Goal: Information Seeking & Learning: Learn about a topic

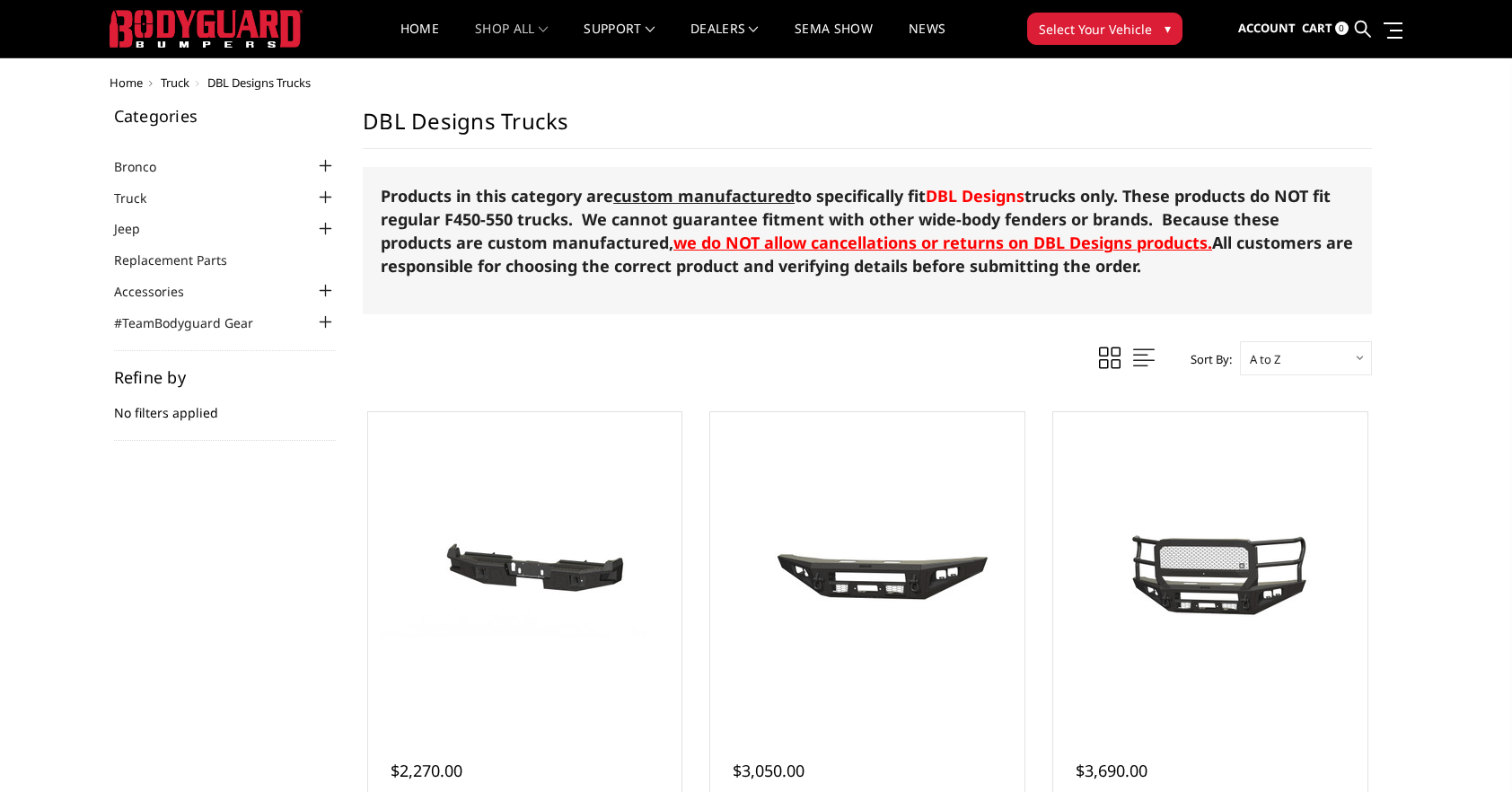
click at [325, 197] on div at bounding box center [325, 198] width 22 height 22
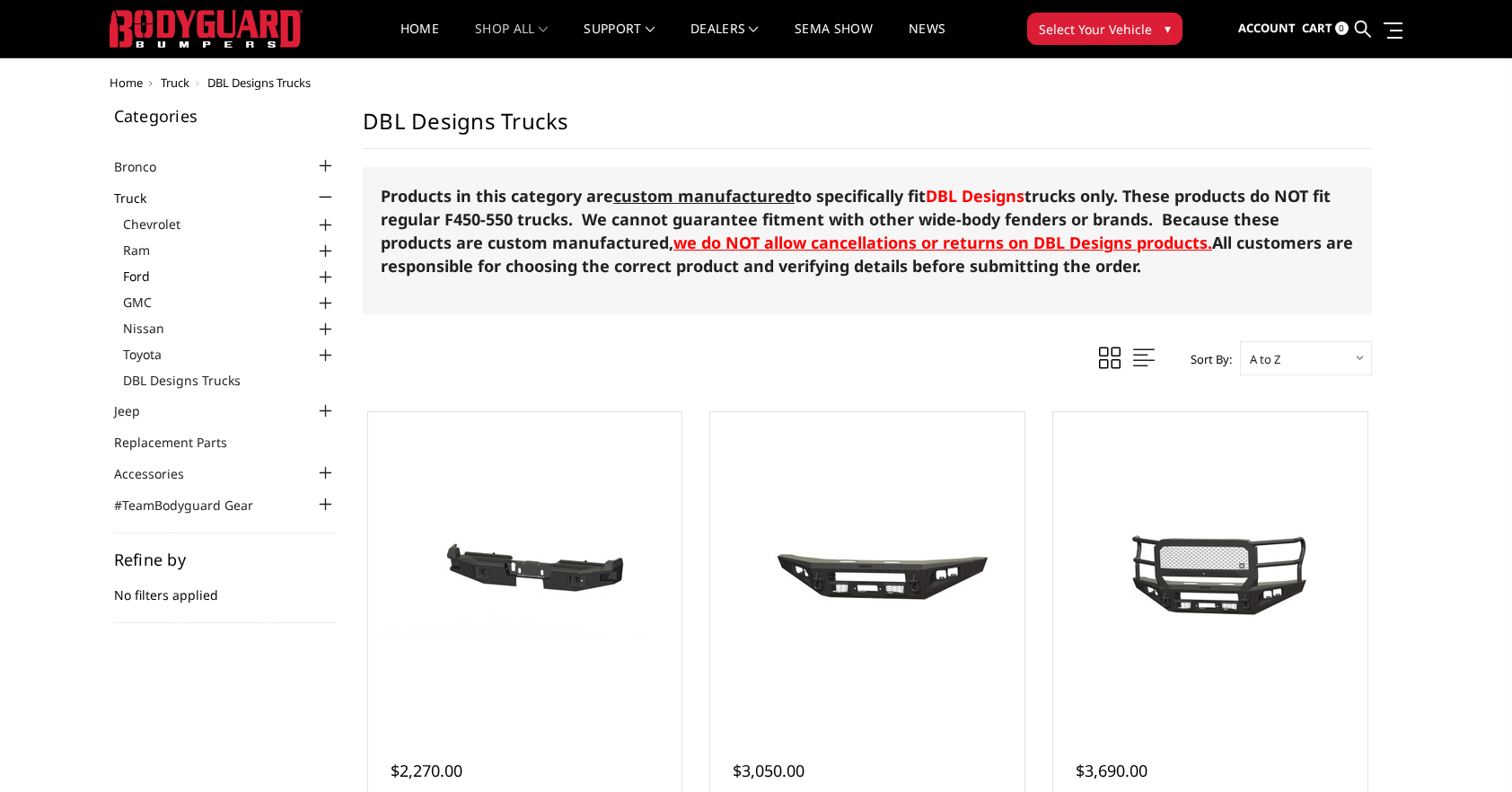
click at [139, 274] on link "Ford" at bounding box center [230, 275] width 214 height 19
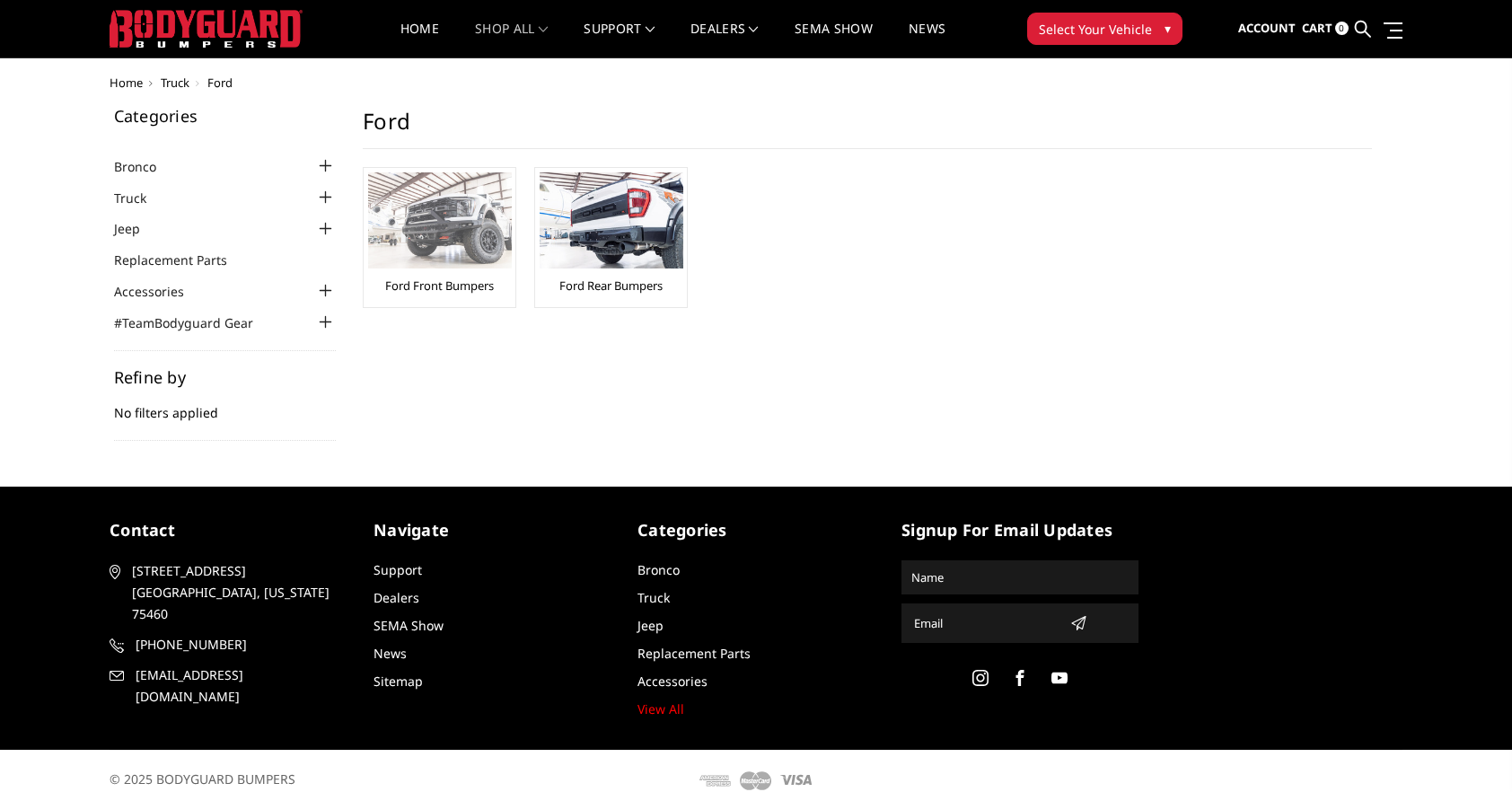
click at [440, 214] on img at bounding box center [440, 220] width 144 height 96
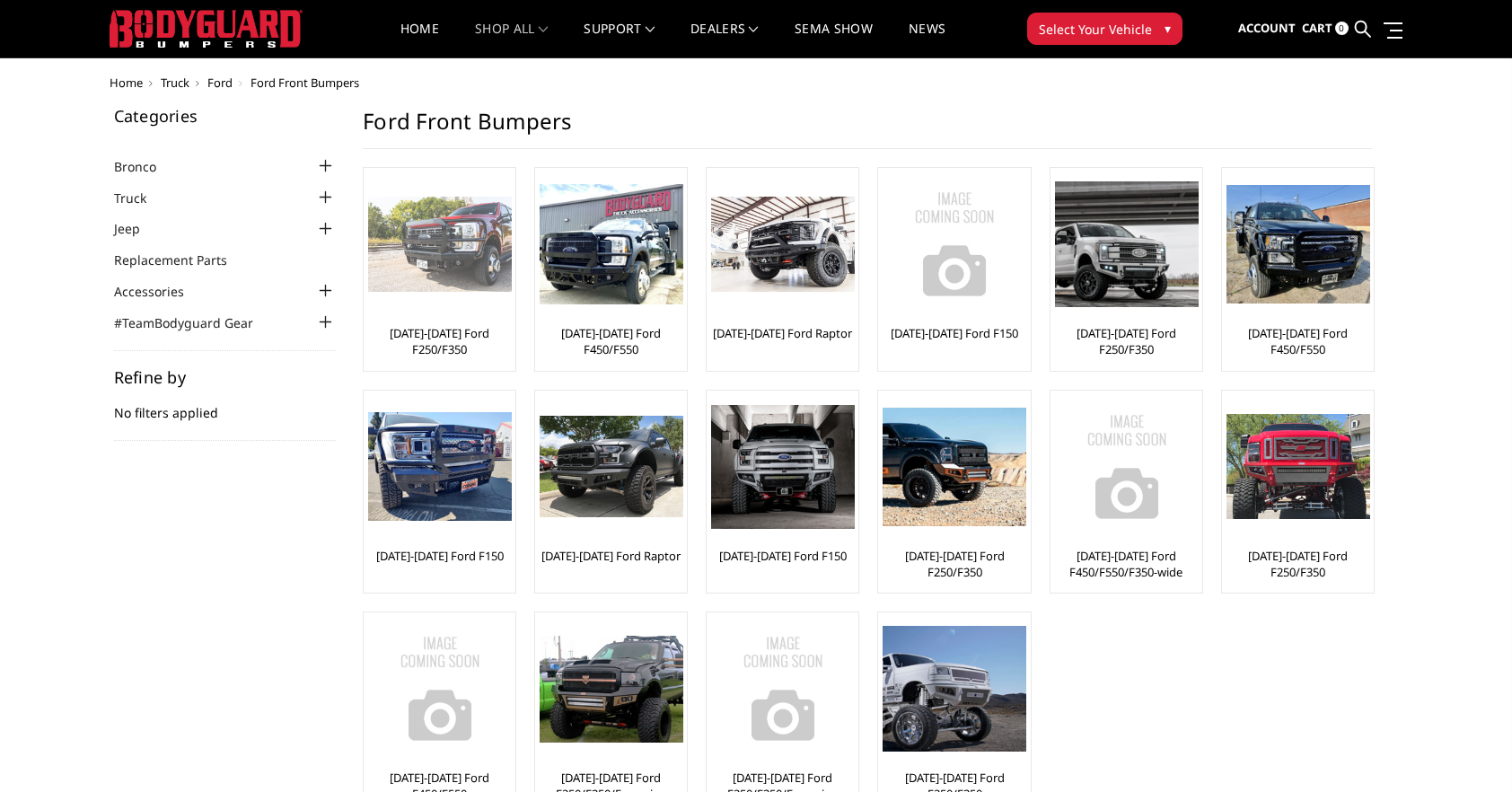
click at [416, 251] on img at bounding box center [440, 245] width 144 height 96
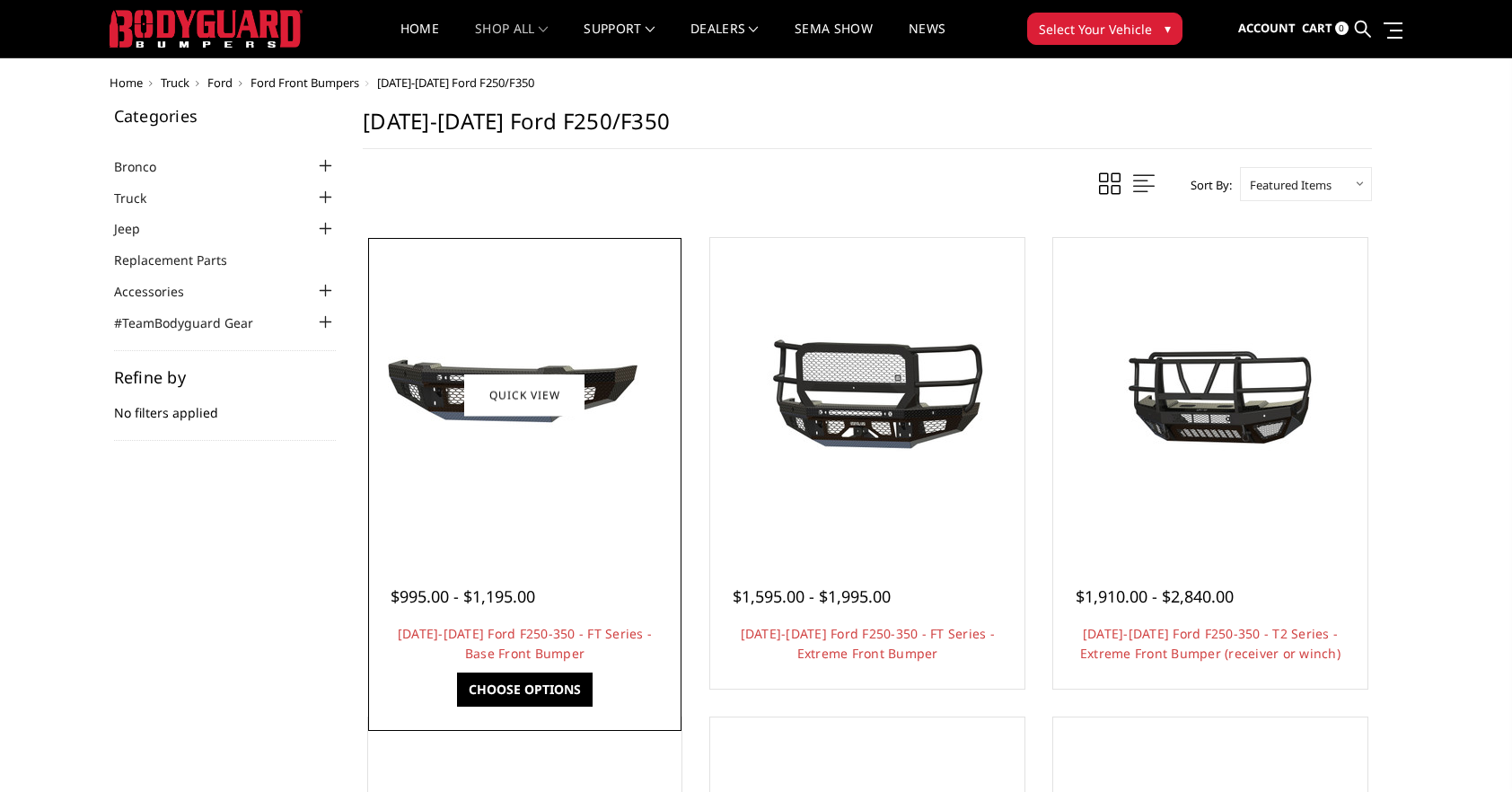
click at [445, 388] on img at bounding box center [523, 395] width 287 height 135
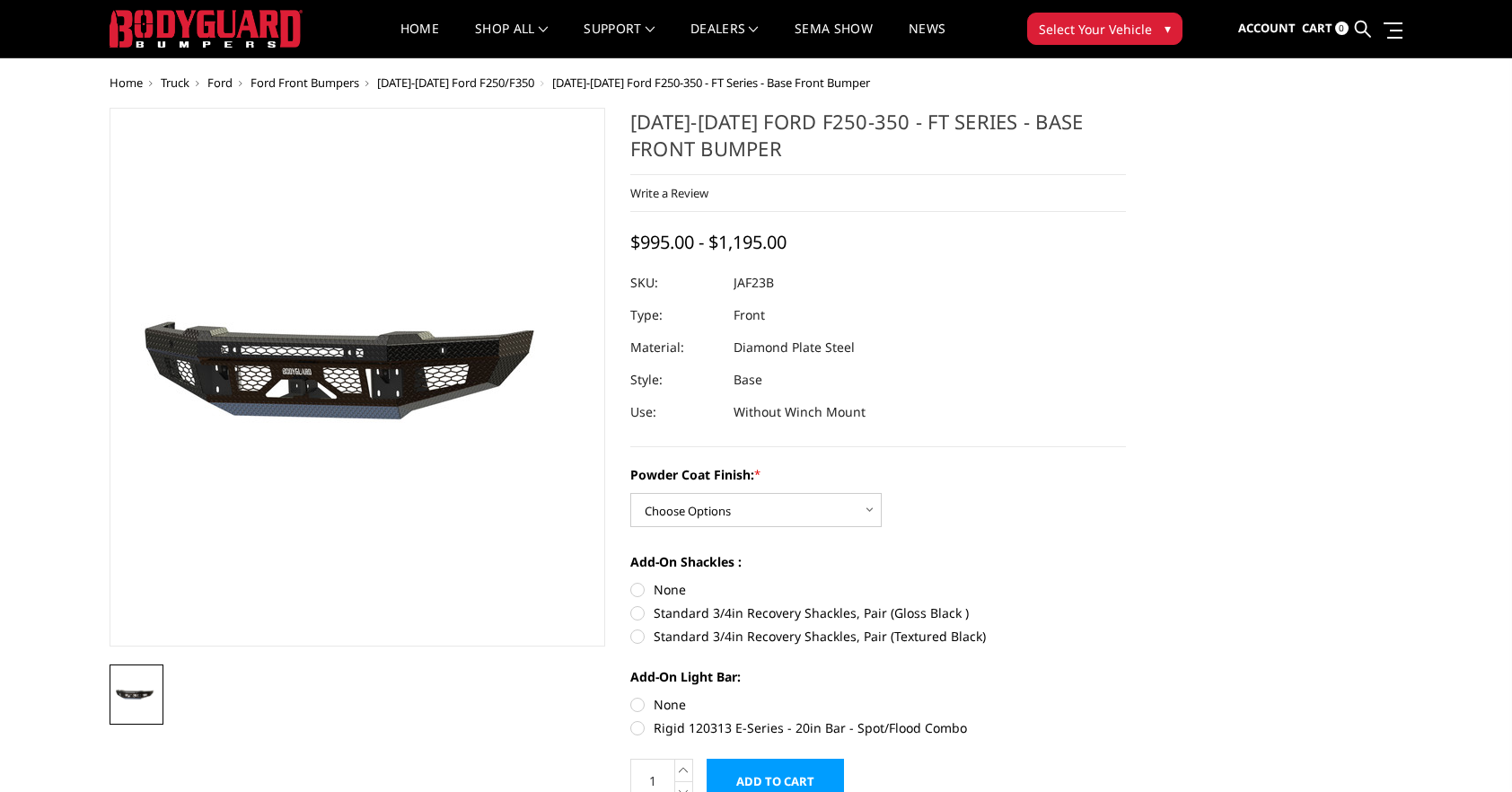
click at [280, 377] on img at bounding box center [460, 379] width 1150 height 538
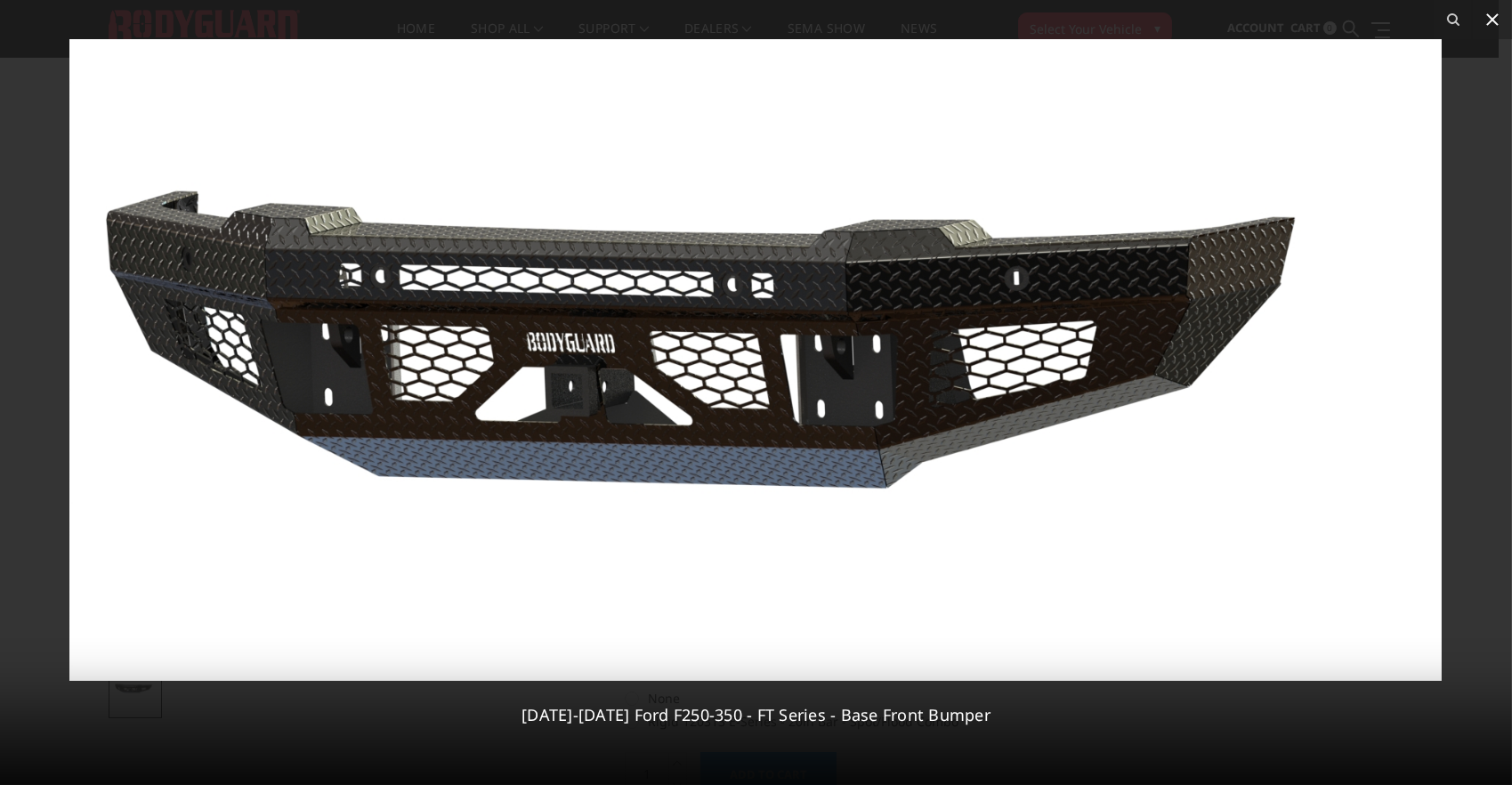
click at [1495, 21] on icon at bounding box center [1492, 20] width 21 height 21
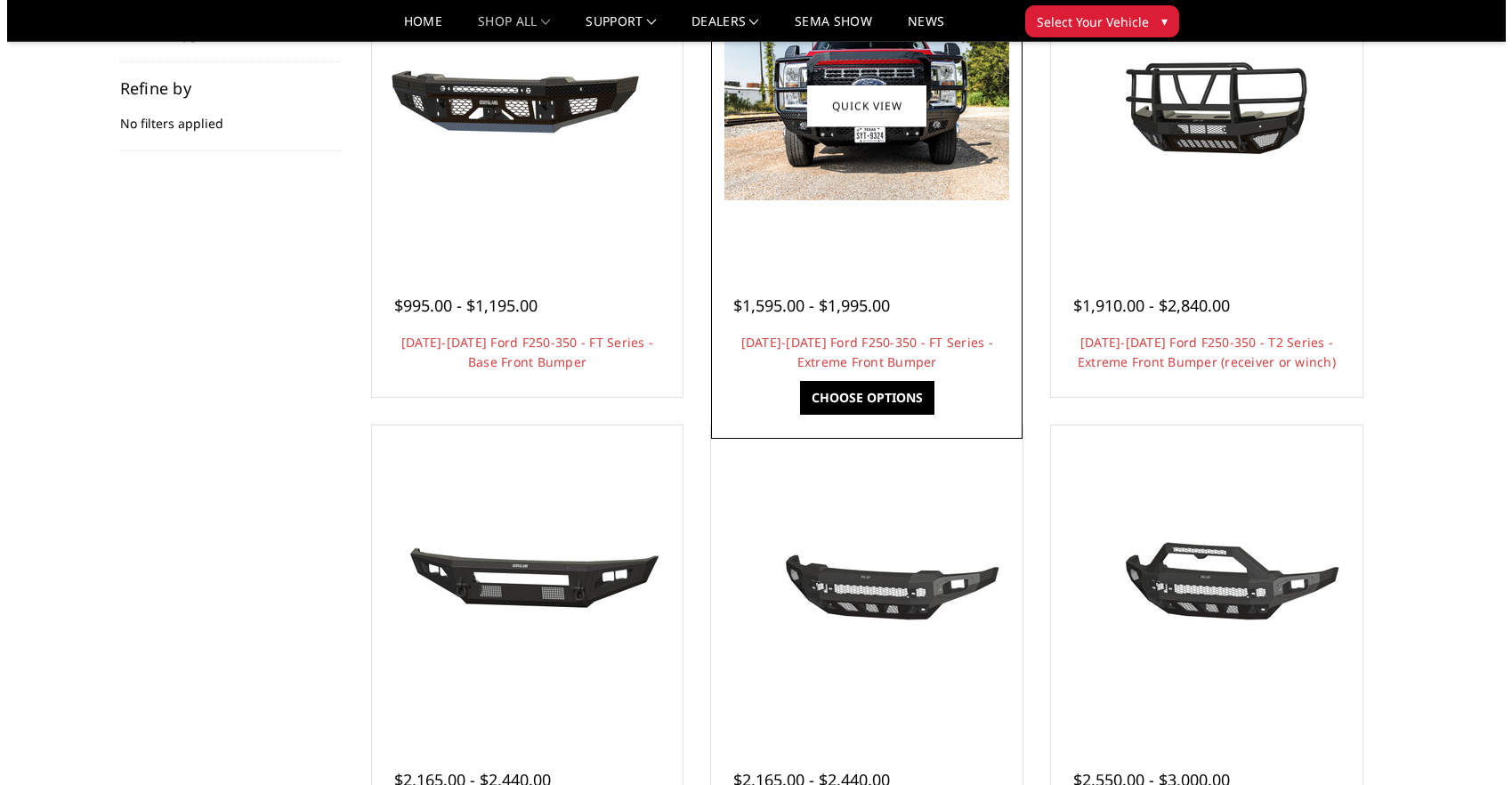
scroll to position [356, 0]
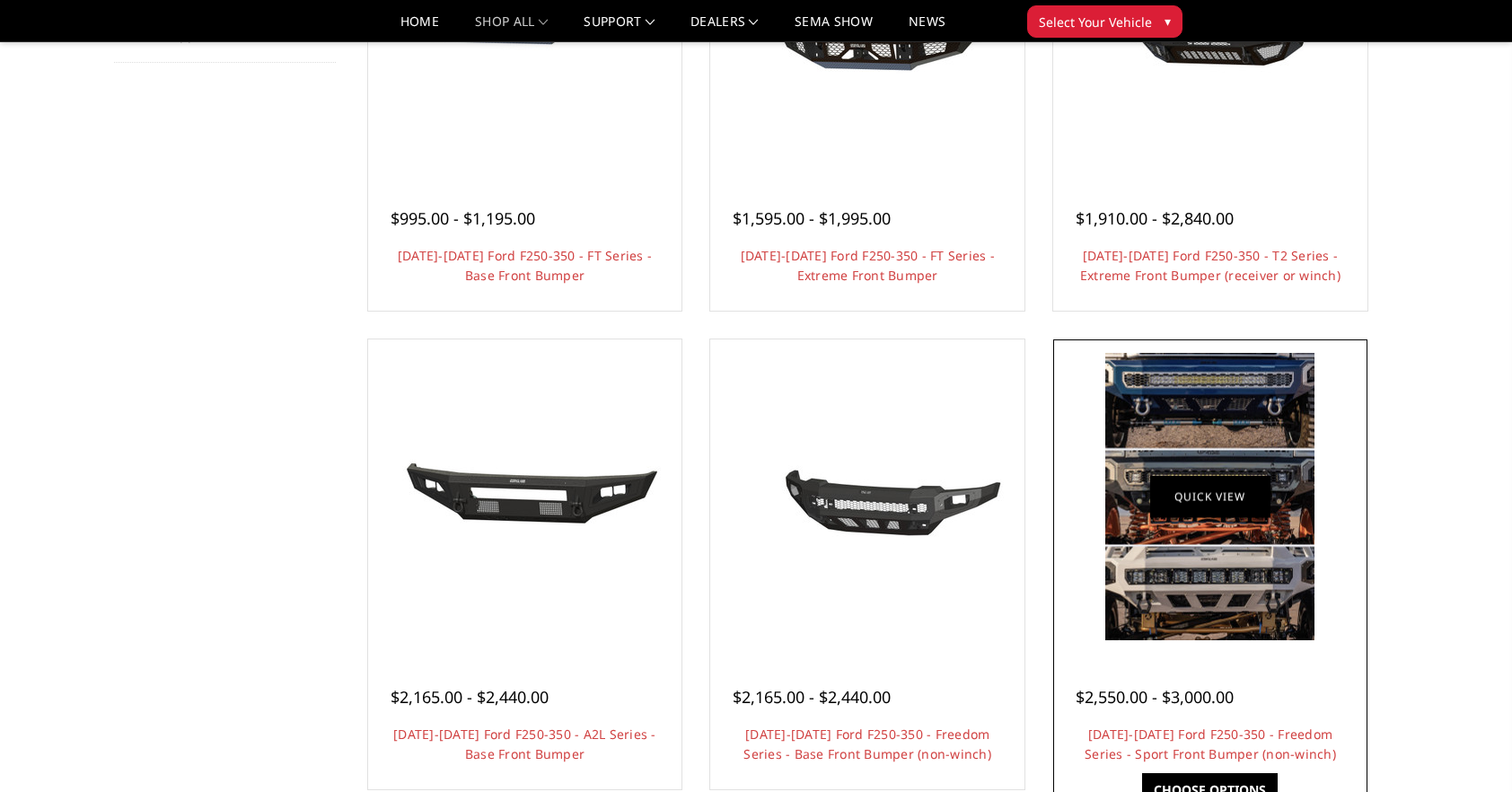
click at [1220, 505] on link "Quick view" at bounding box center [1211, 496] width 121 height 42
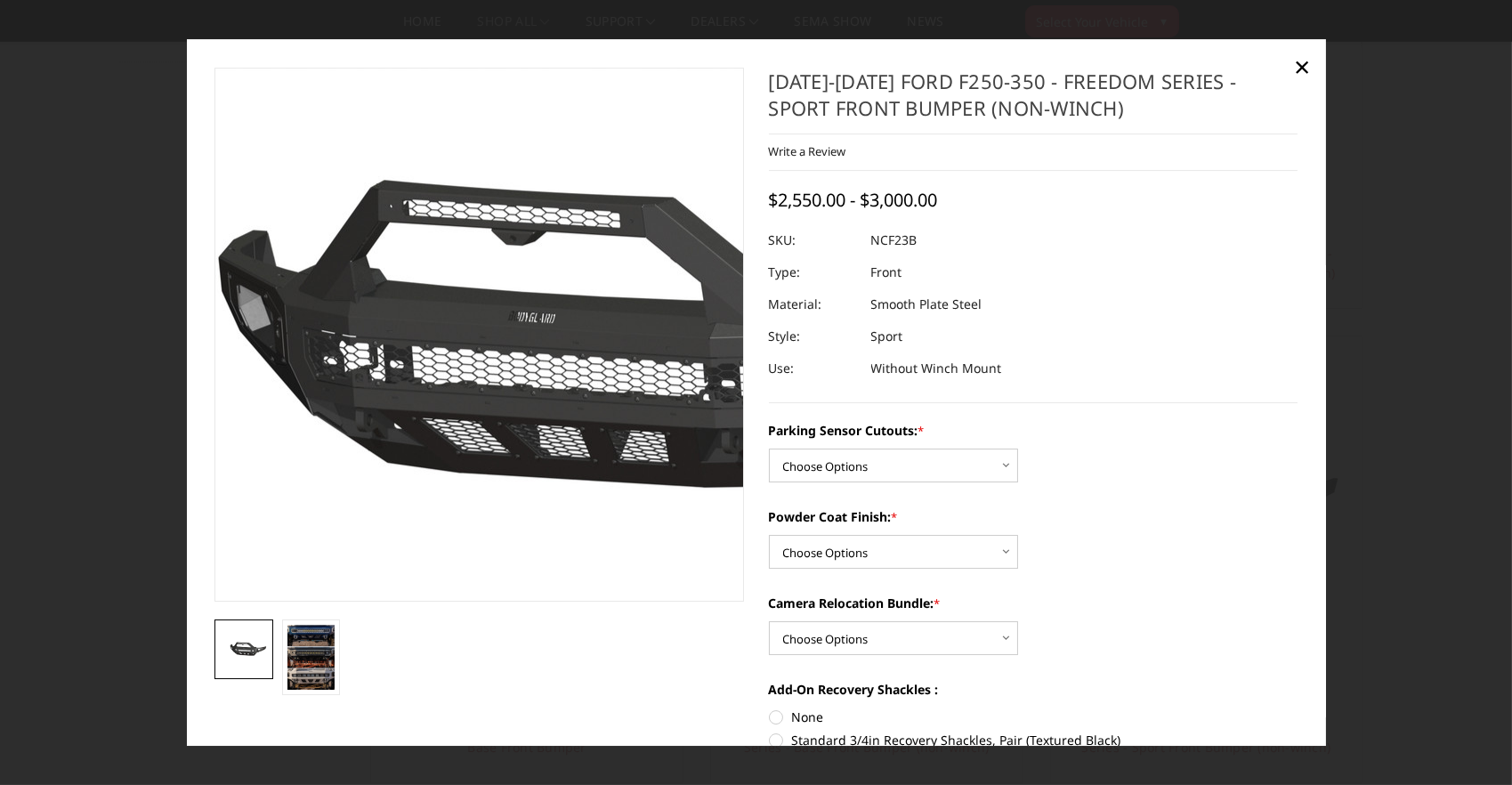
click at [420, 426] on img at bounding box center [542, 335] width 1139 height 533
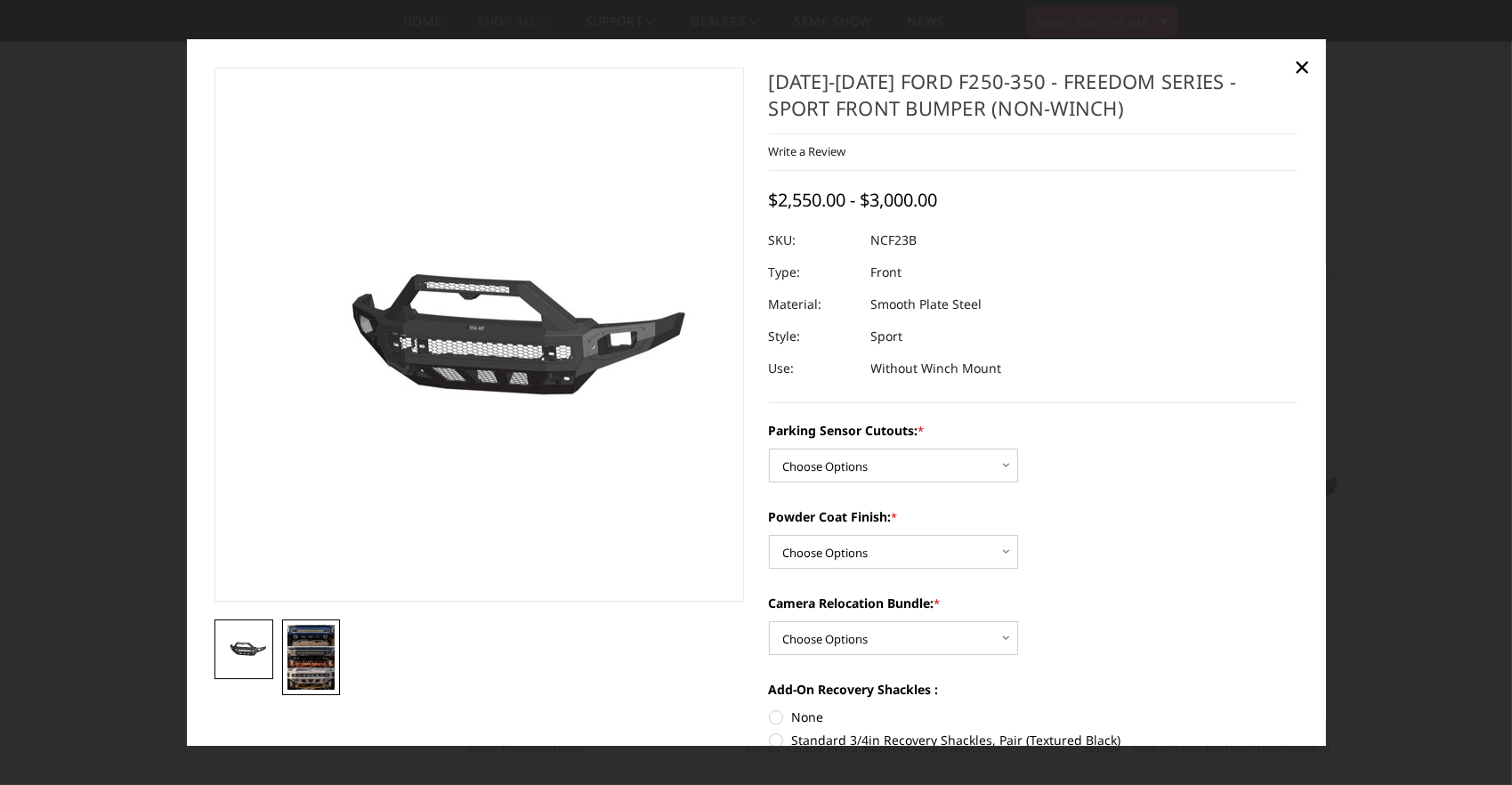
click at [313, 651] on img at bounding box center [311, 658] width 48 height 66
